Goal: Transaction & Acquisition: Purchase product/service

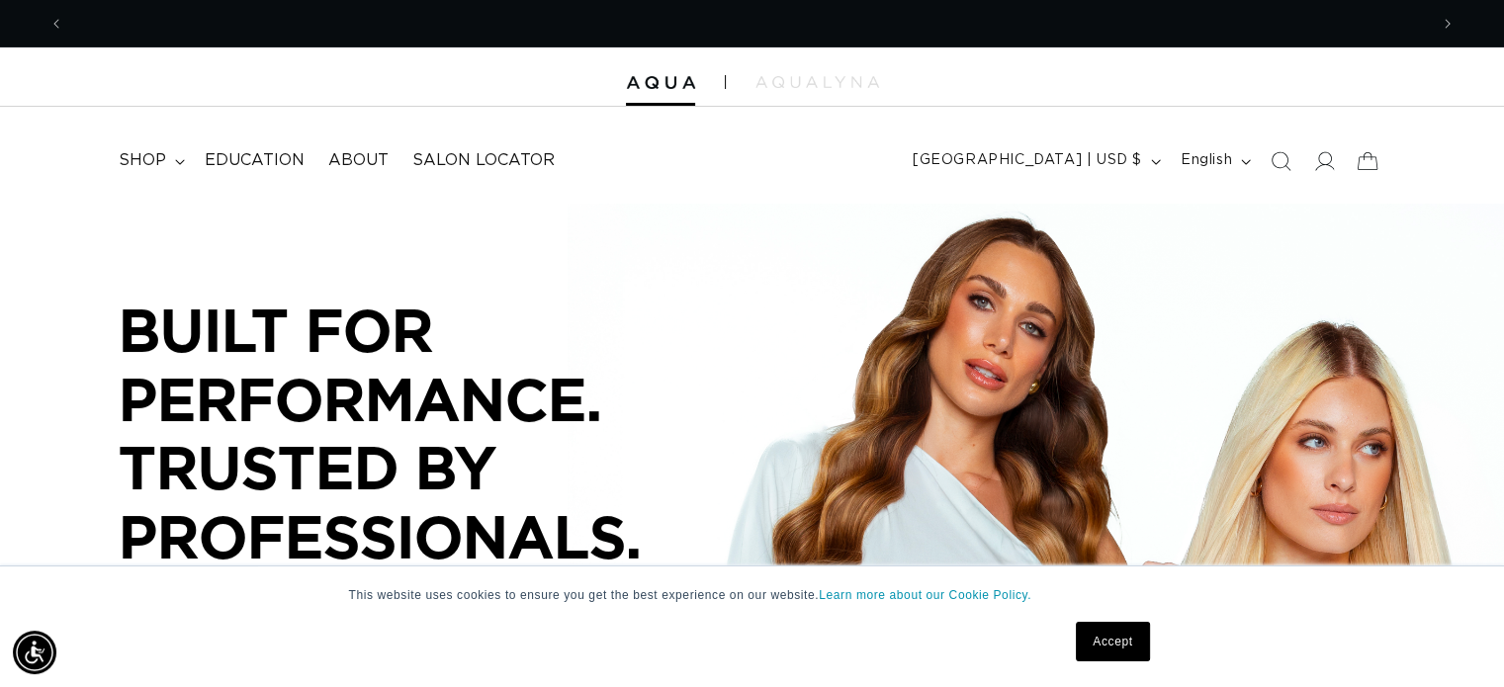
scroll to position [0, 1363]
click at [144, 151] on summary "shop" at bounding box center [150, 160] width 86 height 44
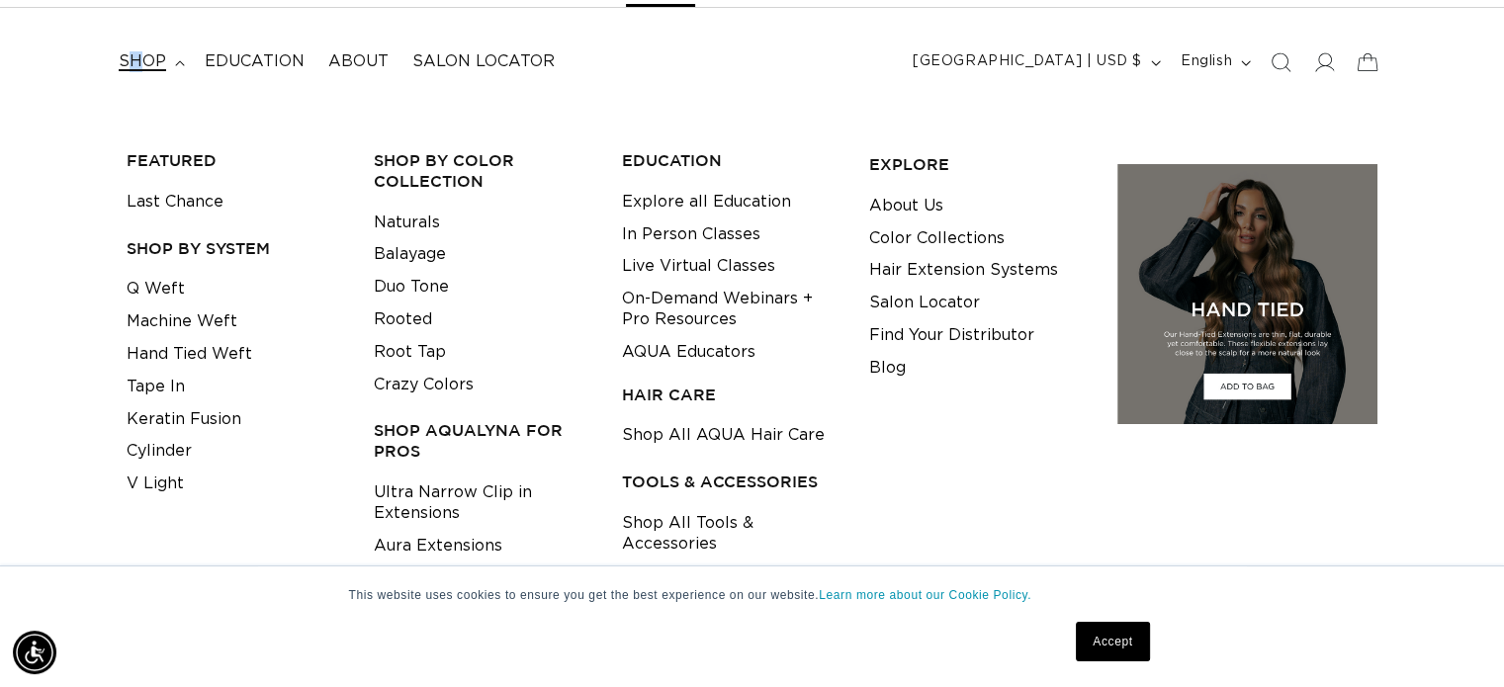
scroll to position [0, 0]
click at [158, 389] on link "Tape In" at bounding box center [156, 387] width 58 height 33
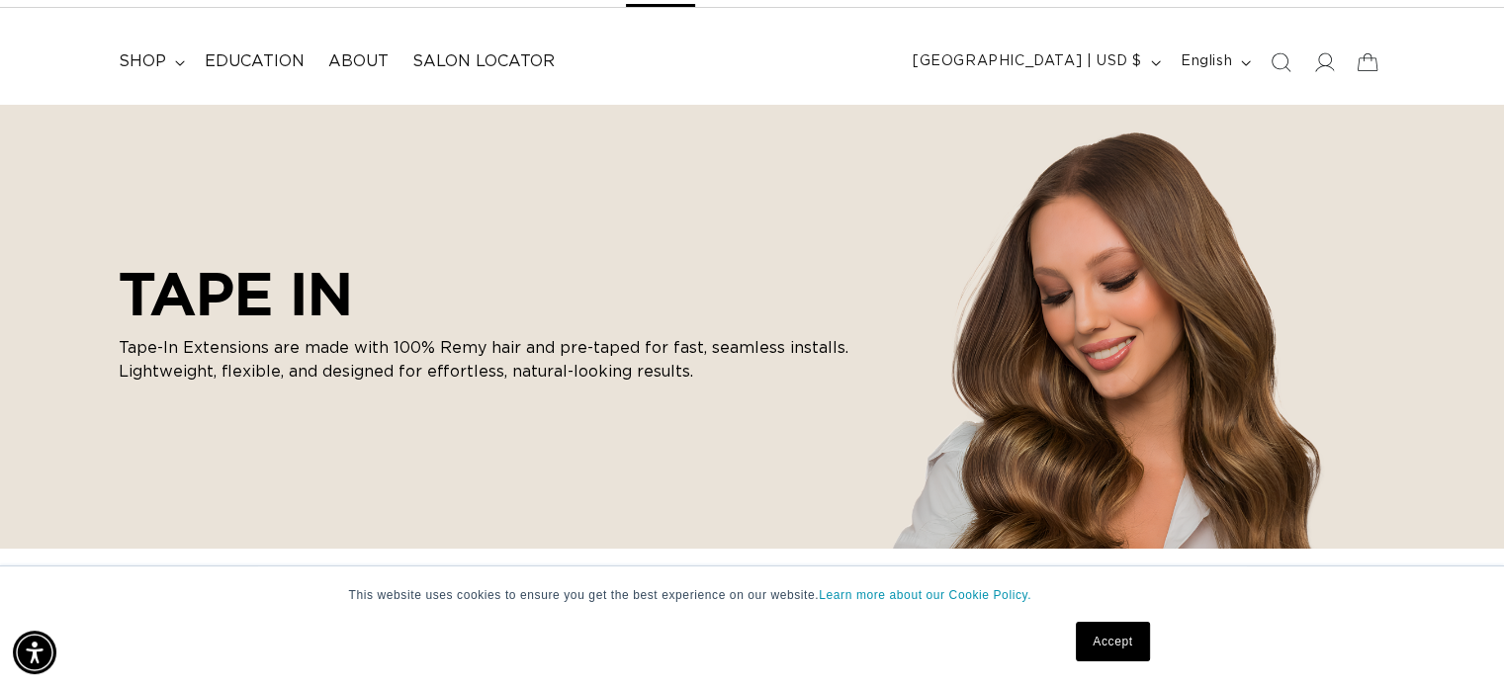
scroll to position [0, 1363]
